Goal: Task Accomplishment & Management: Manage account settings

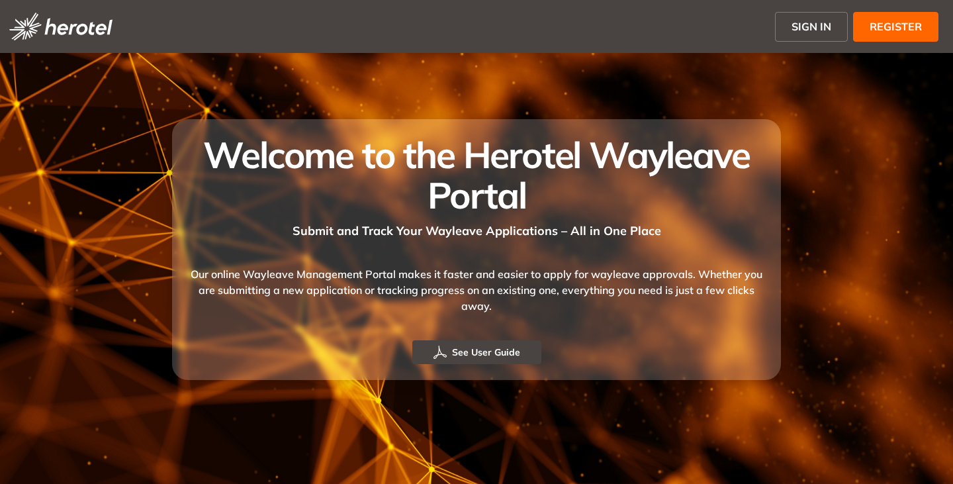
click at [797, 26] on span "SIGN IN" at bounding box center [811, 27] width 40 height 16
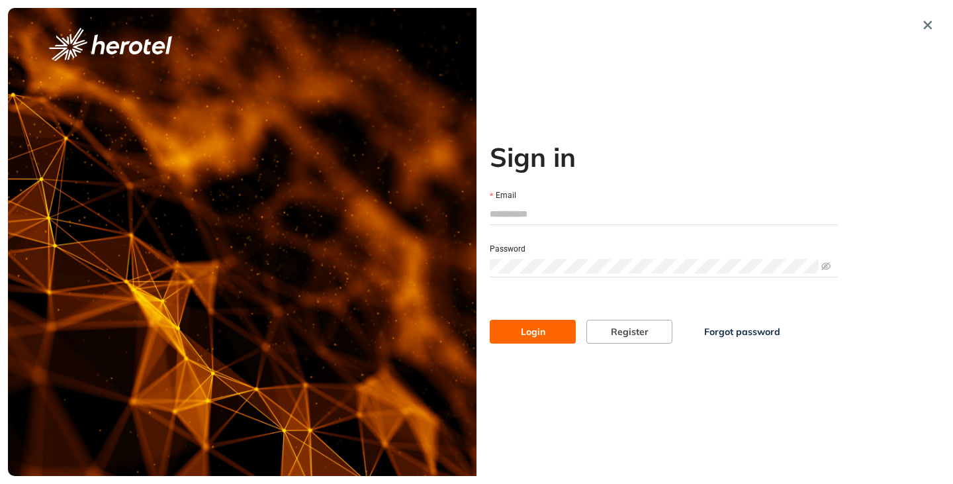
click at [514, 220] on input "Email" at bounding box center [664, 214] width 348 height 20
type input "**********"
click at [490, 320] on button "Login" at bounding box center [533, 332] width 86 height 24
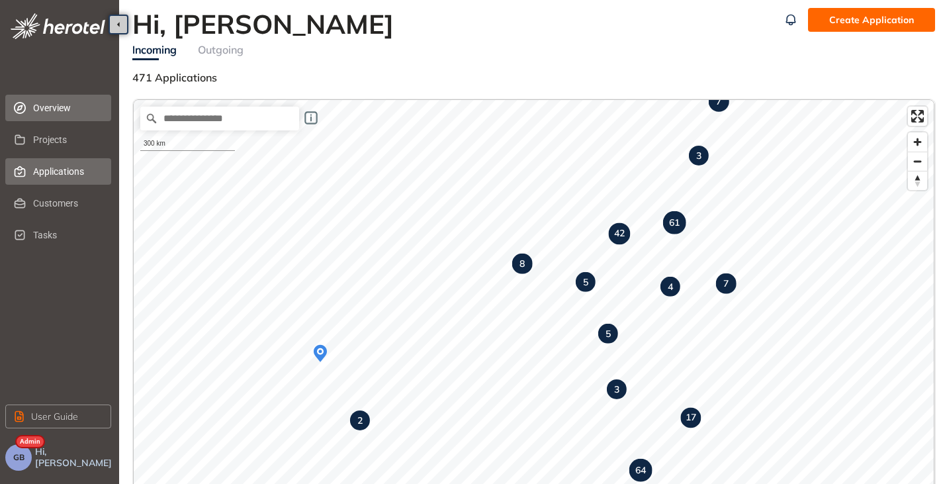
click at [86, 176] on span "Applications" at bounding box center [66, 171] width 67 height 26
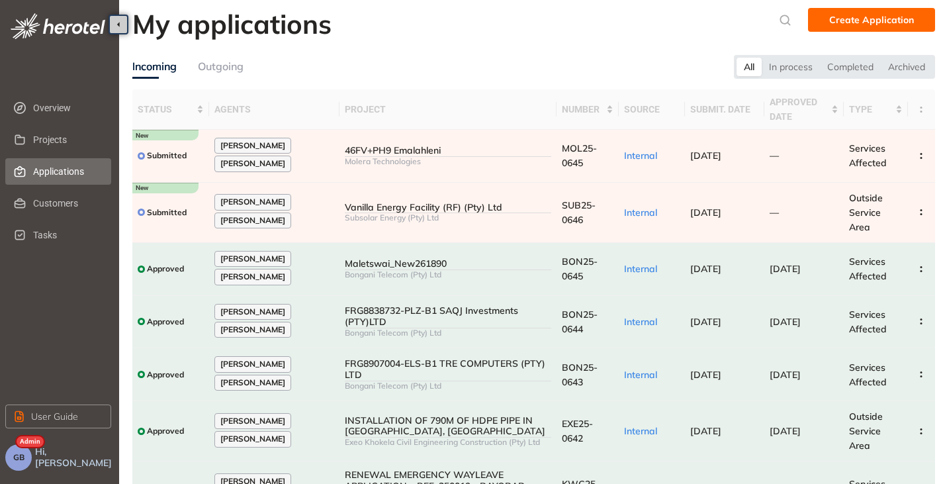
click at [15, 462] on button "GB" at bounding box center [18, 457] width 26 height 26
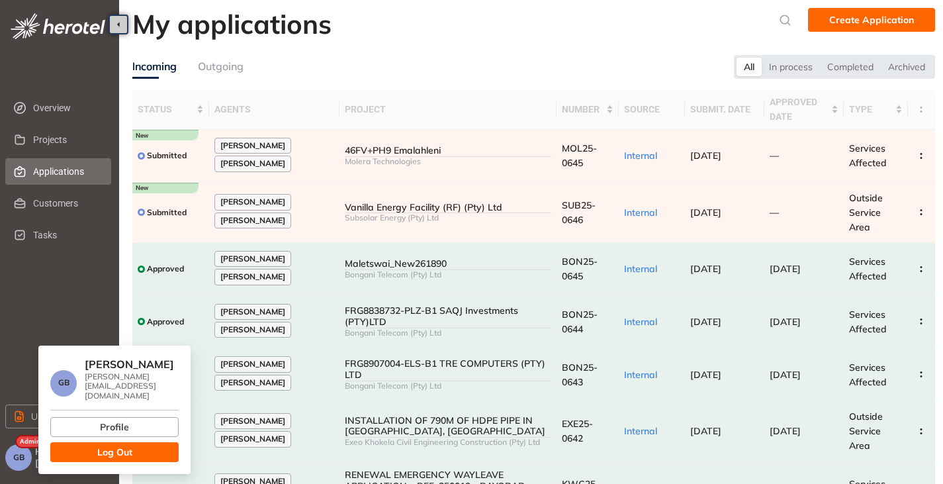
click at [81, 442] on button "Log Out" at bounding box center [114, 452] width 128 height 20
